Goal: Task Accomplishment & Management: Manage account settings

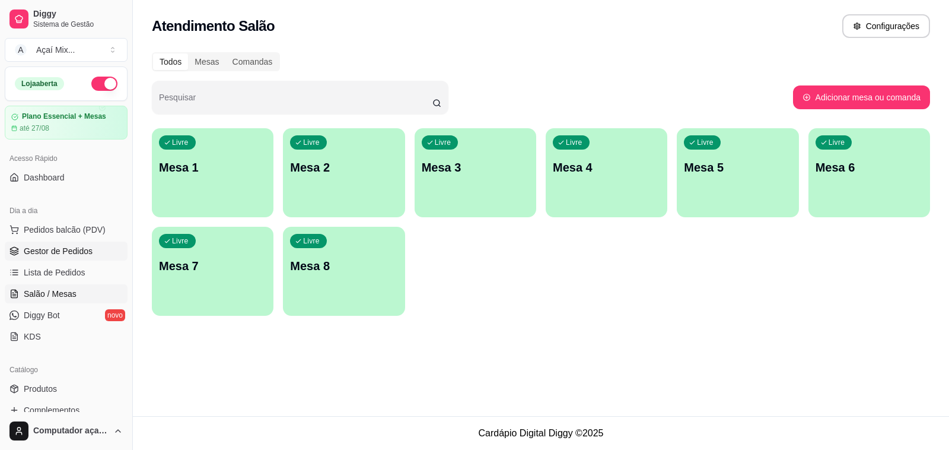
click at [71, 256] on span "Gestor de Pedidos" at bounding box center [58, 251] width 69 height 12
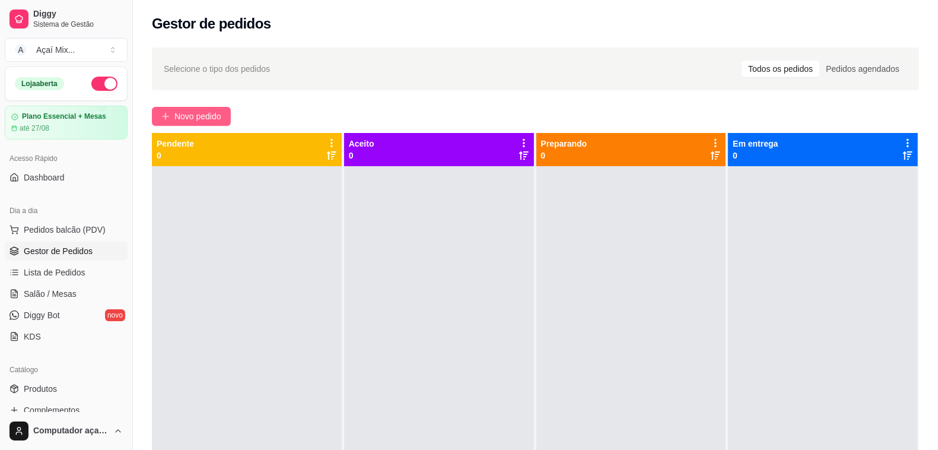
click at [205, 111] on span "Novo pedido" at bounding box center [197, 116] width 47 height 13
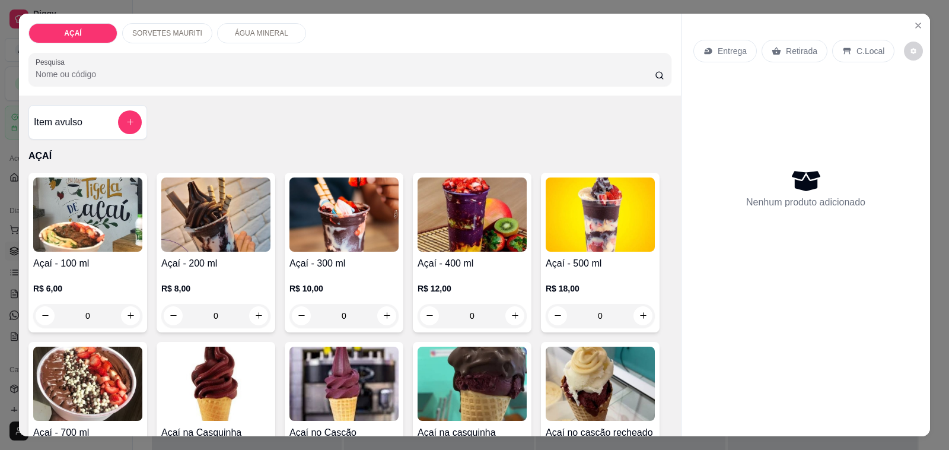
click at [192, 215] on img at bounding box center [215, 214] width 109 height 74
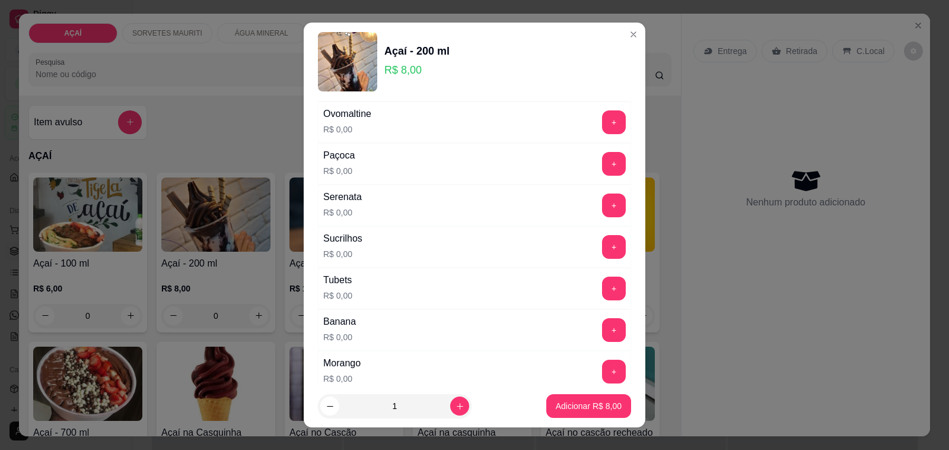
scroll to position [1298, 0]
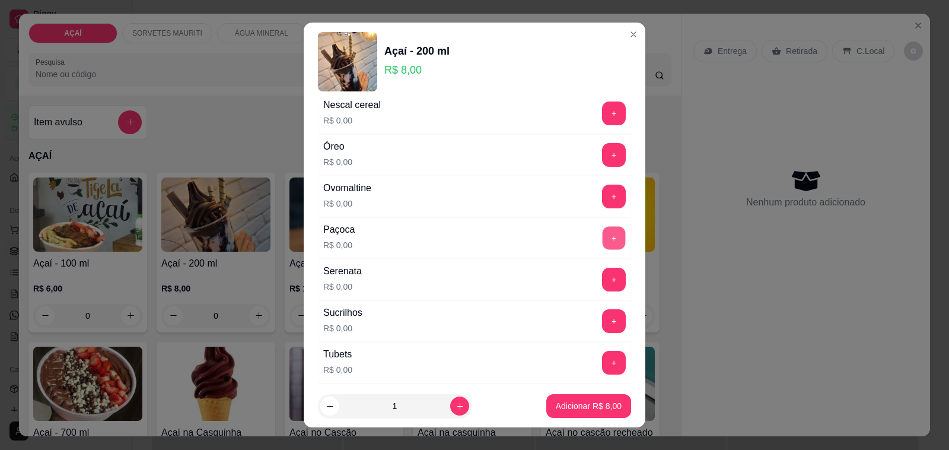
click at [603, 250] on button "+" at bounding box center [614, 238] width 23 height 23
click at [602, 250] on button "+" at bounding box center [614, 238] width 24 height 24
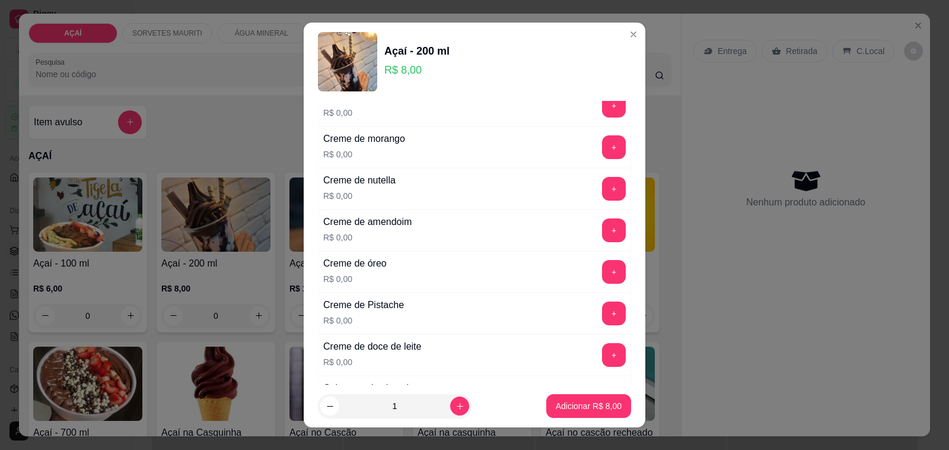
scroll to position [334, 0]
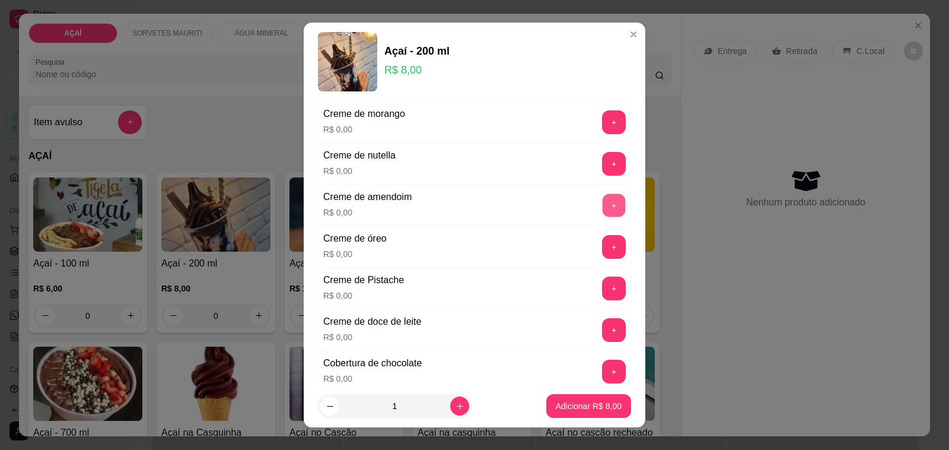
click at [603, 205] on button "+" at bounding box center [614, 205] width 23 height 23
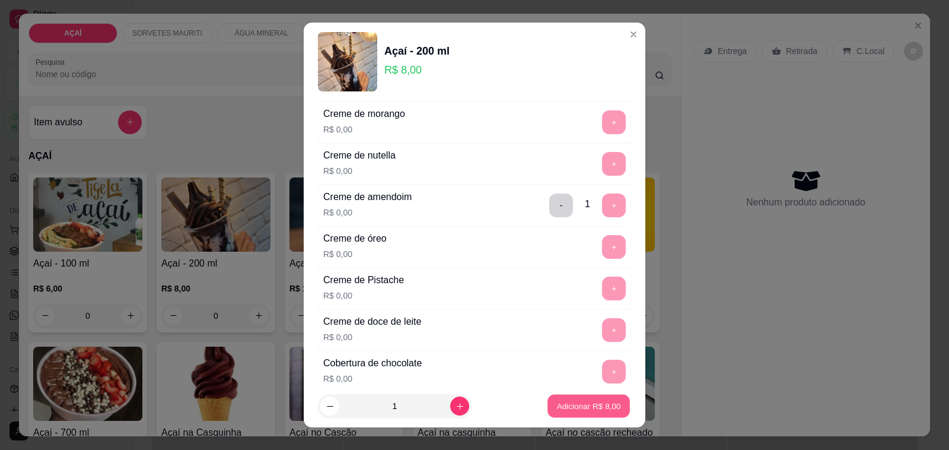
click at [573, 409] on p "Adicionar R$ 8,00" at bounding box center [589, 405] width 64 height 11
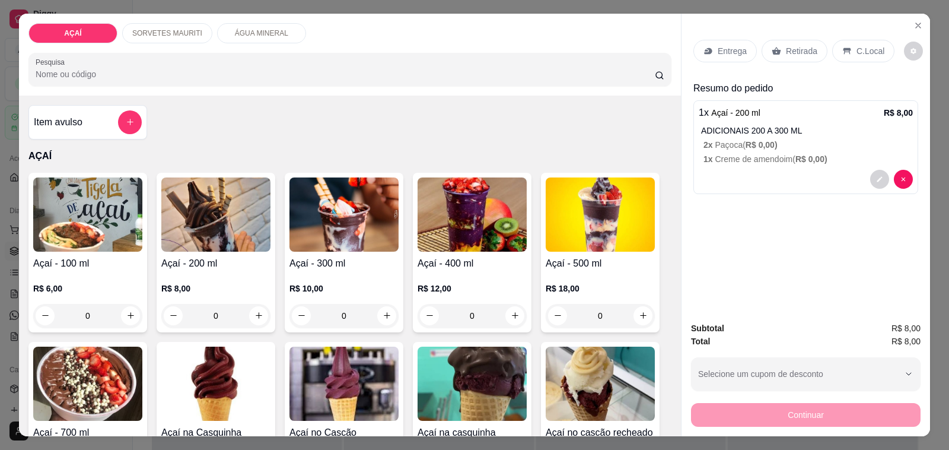
click at [722, 48] on p "Entrega" at bounding box center [732, 51] width 29 height 12
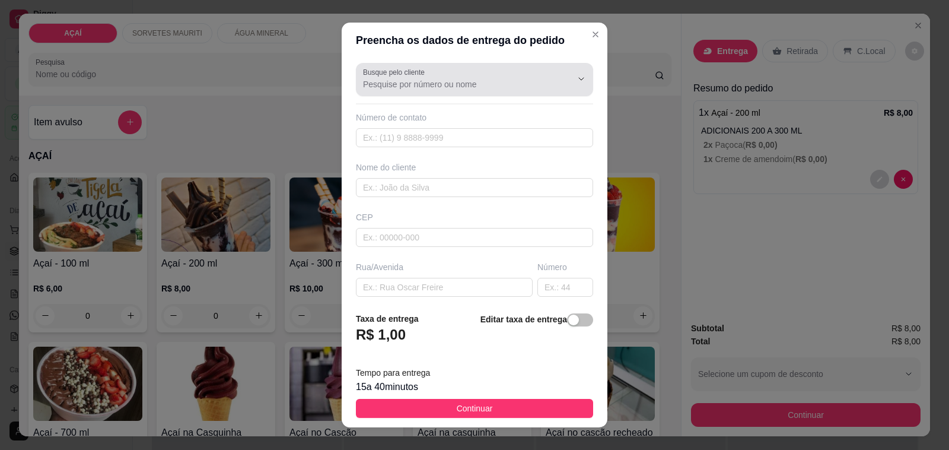
click at [555, 75] on button "Show suggestions" at bounding box center [564, 78] width 19 height 19
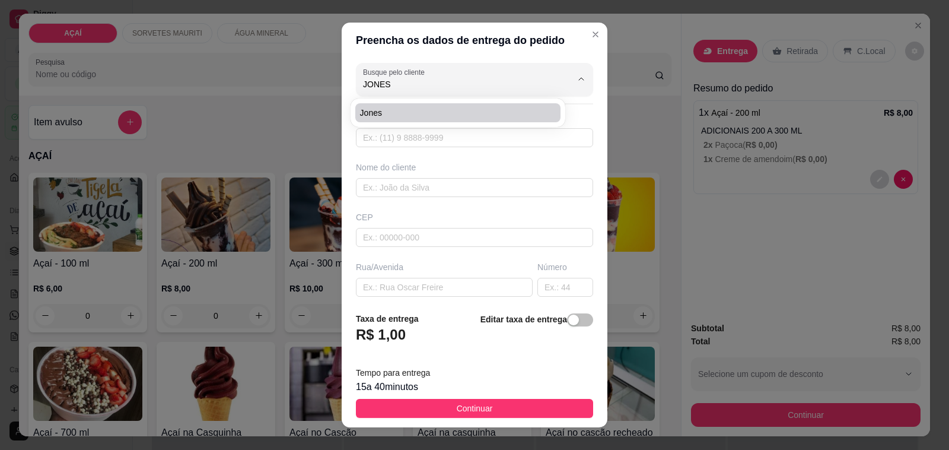
click at [441, 107] on span "Jones" at bounding box center [452, 113] width 185 height 12
type input "Jones"
type input "82981804203"
type input "Jones"
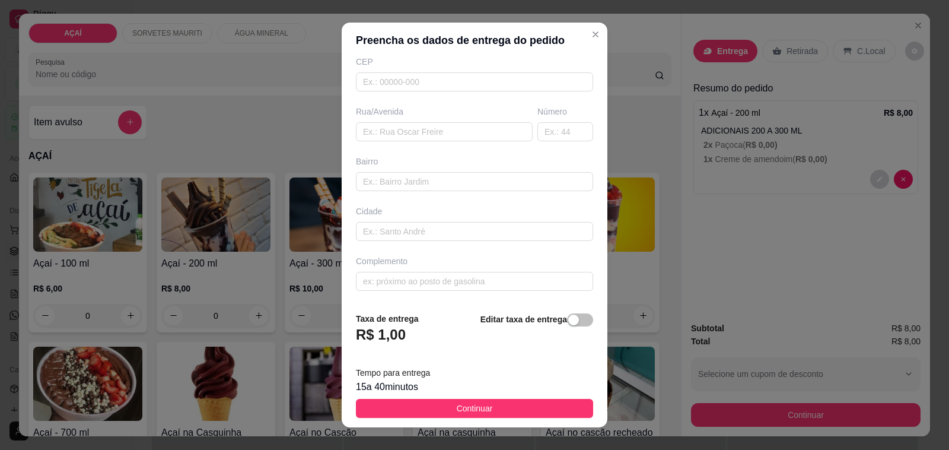
scroll to position [157, 0]
type input "Jones"
click at [478, 405] on span "Continuar" at bounding box center [475, 408] width 36 height 13
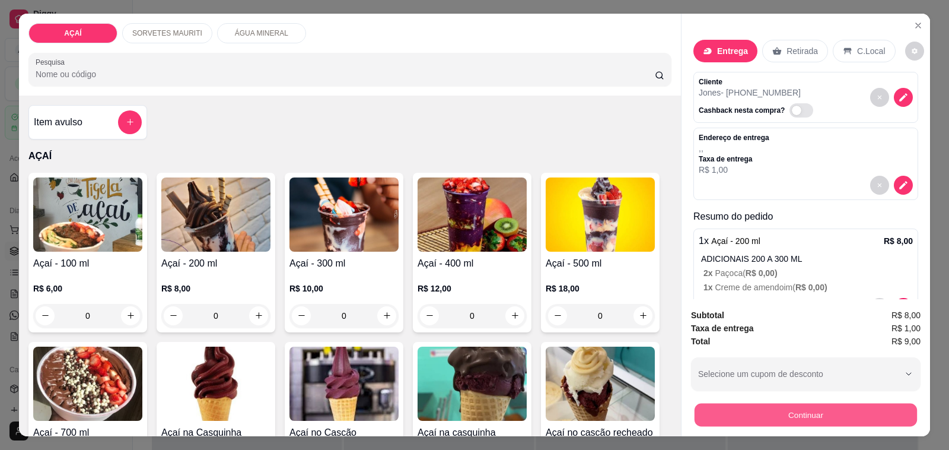
click at [802, 414] on button "Continuar" at bounding box center [806, 415] width 223 height 23
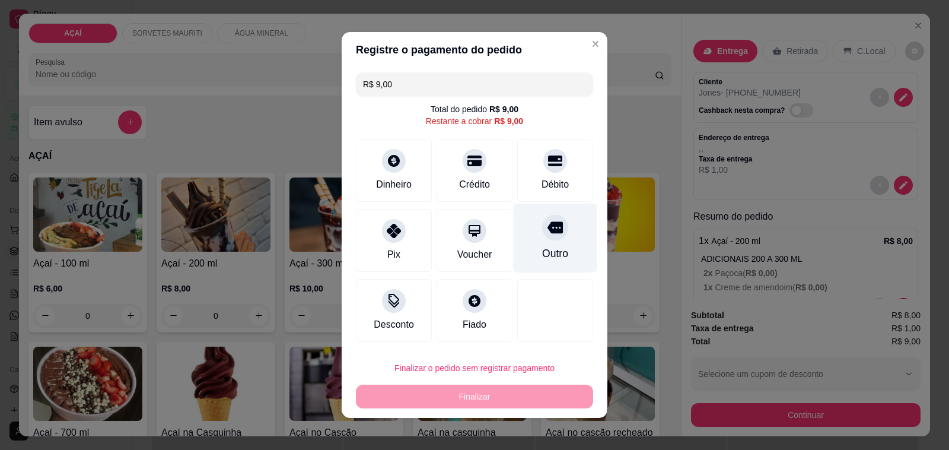
click at [539, 265] on div "Outro" at bounding box center [556, 238] width 84 height 69
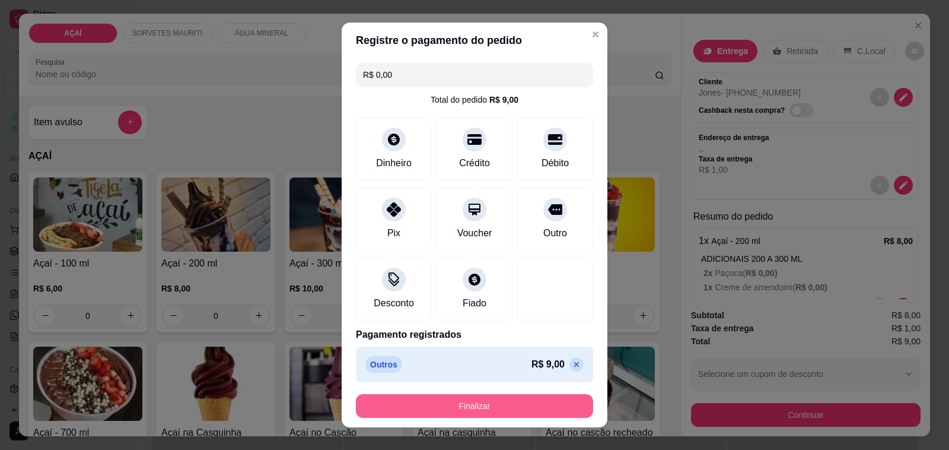
click at [490, 408] on button "Finalizar" at bounding box center [474, 406] width 237 height 24
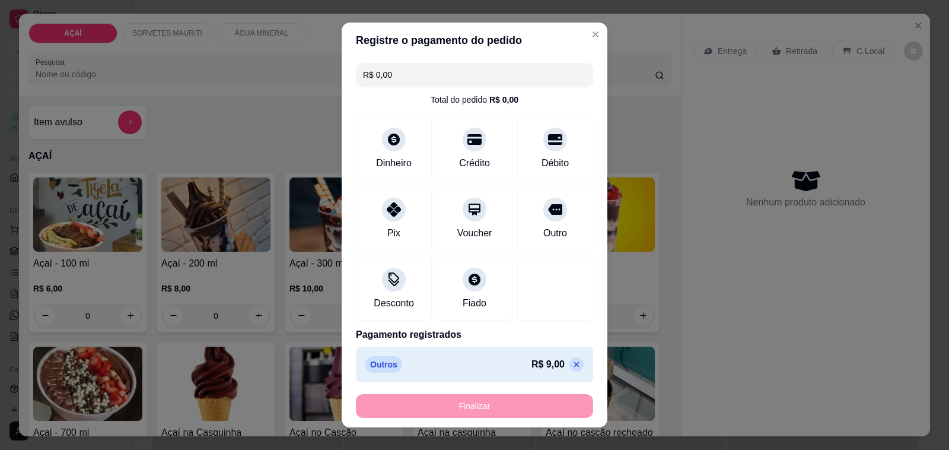
type input "-R$ 9,00"
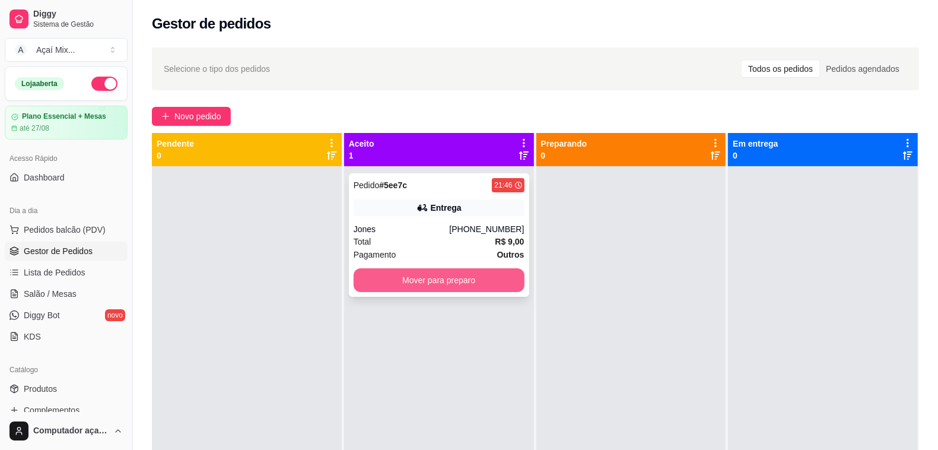
click at [441, 285] on button "Mover para preparo" at bounding box center [439, 280] width 171 height 24
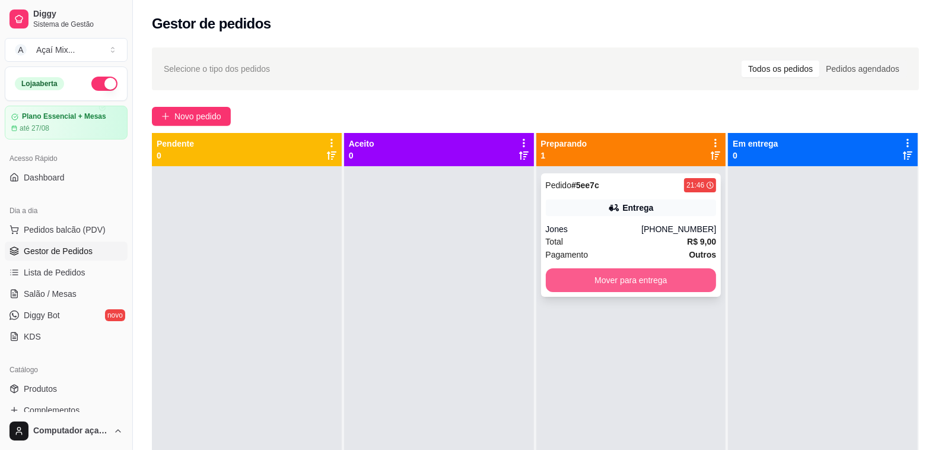
click at [606, 274] on button "Mover para entrega" at bounding box center [631, 280] width 171 height 24
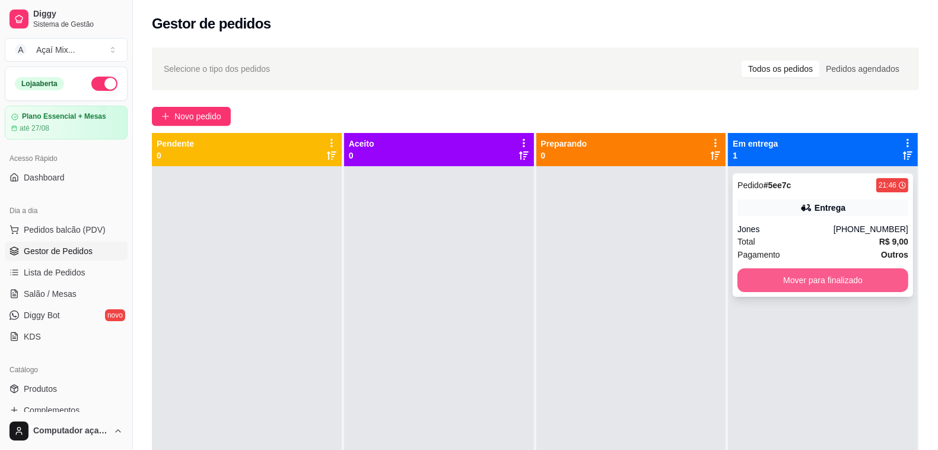
click at [796, 277] on button "Mover para finalizado" at bounding box center [823, 280] width 171 height 24
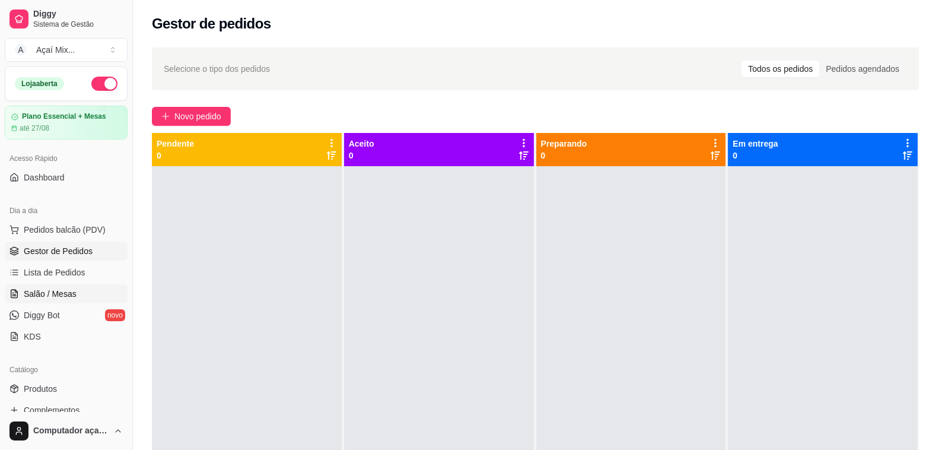
click at [100, 289] on link "Salão / Mesas" at bounding box center [66, 293] width 123 height 19
